Goal: Task Accomplishment & Management: Manage account settings

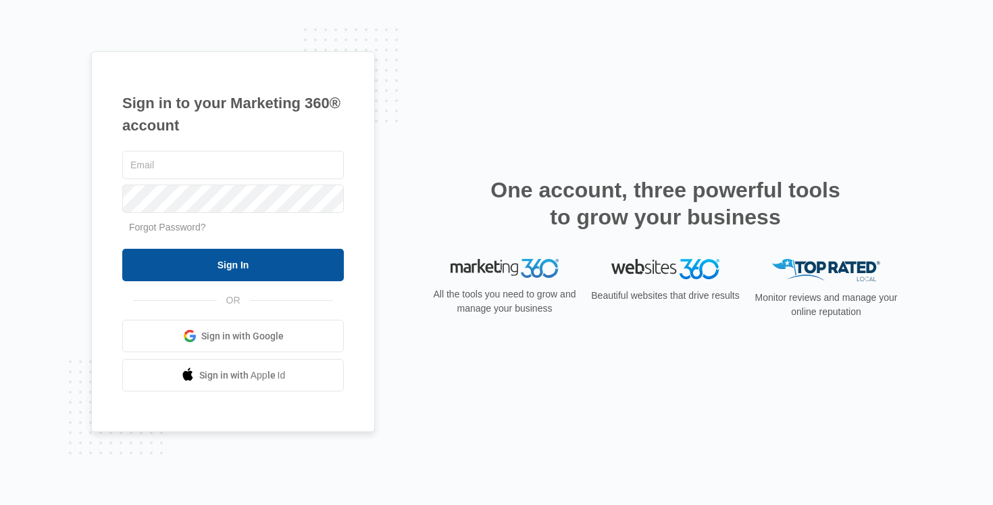
type input "mckenna.mueller@madwire.com"
click at [322, 254] on input "Sign In" at bounding box center [233, 265] width 222 height 32
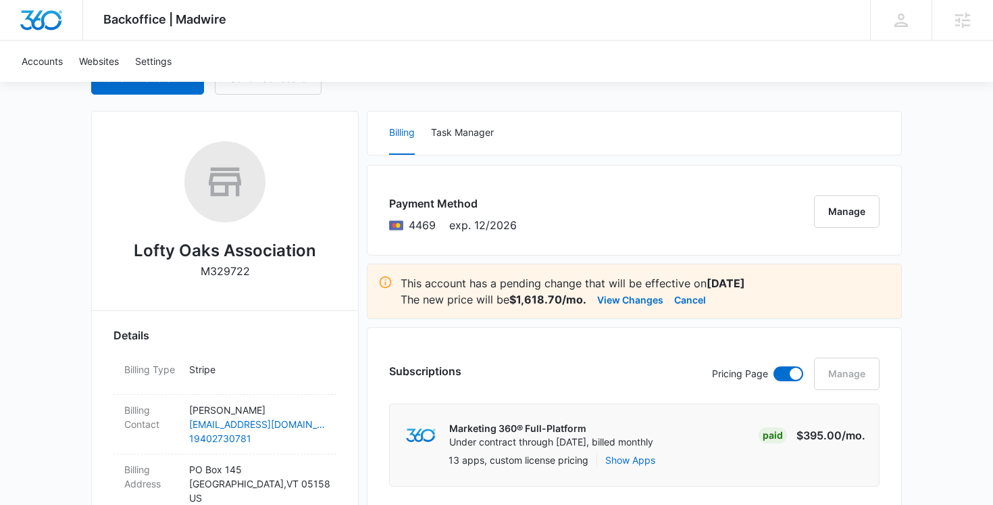
scroll to position [161, 0]
click at [631, 300] on button "View Changes" at bounding box center [630, 299] width 66 height 16
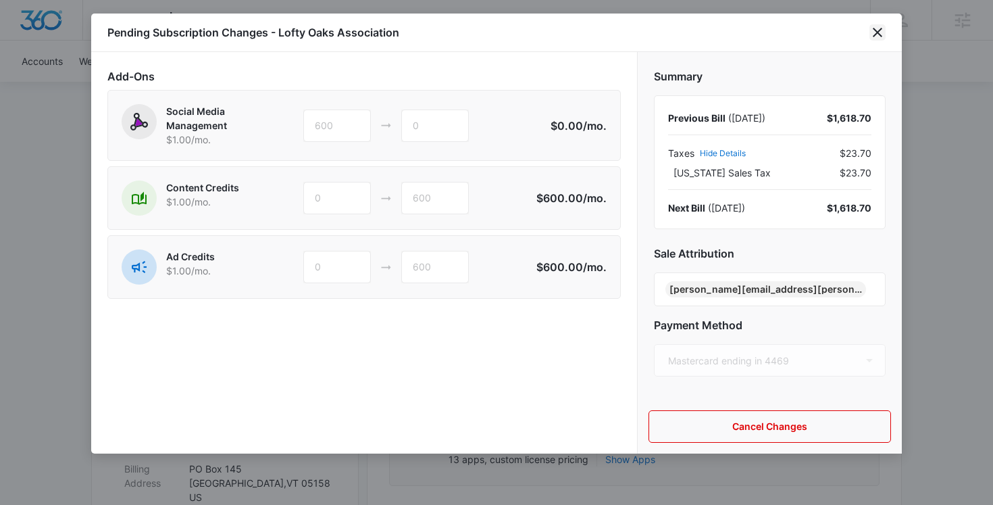
click at [877, 33] on icon "close" at bounding box center [877, 32] width 9 height 9
